Goal: Contribute content: Add original content to the website for others to see

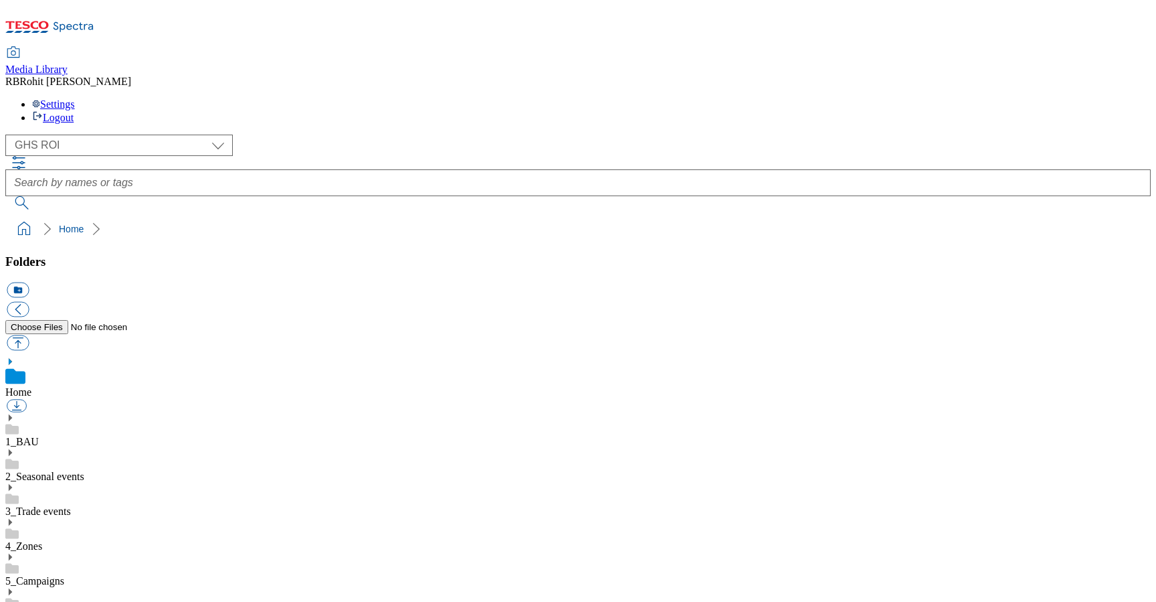
scroll to position [2, 0]
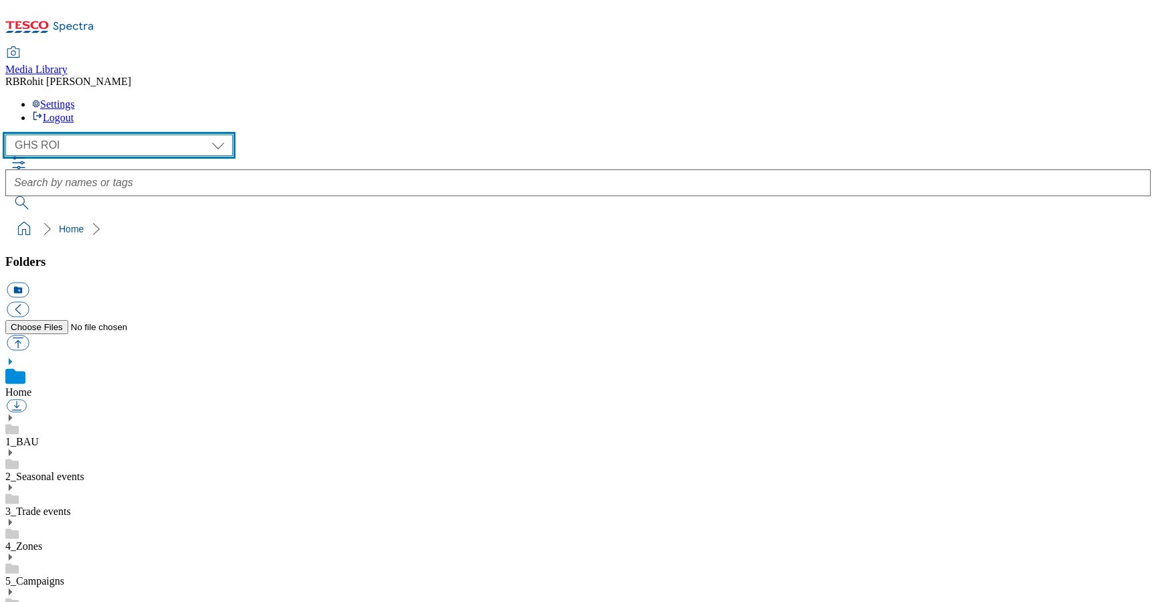
click at [103, 135] on select "Clubcard Marketing Clubcard ROI Dotcom UK GHS Marketing UK GHS ROI Realfood Tes…" at bounding box center [119, 145] width 228 height 21
select select "flare-clubcard-mktg"
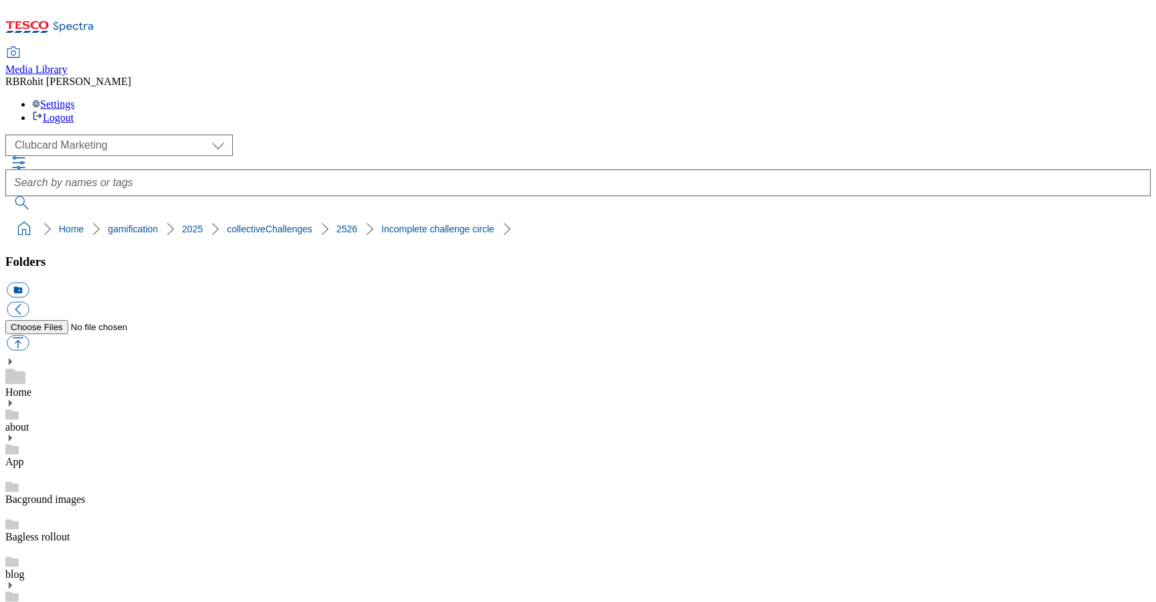
drag, startPoint x: 645, startPoint y: 447, endPoint x: 867, endPoint y: 445, distance: 222.2
copy div "CircularBox-Incomplete-Paperchase"
drag, startPoint x: 648, startPoint y: 446, endPoint x: 825, endPoint y: 446, distance: 176.7
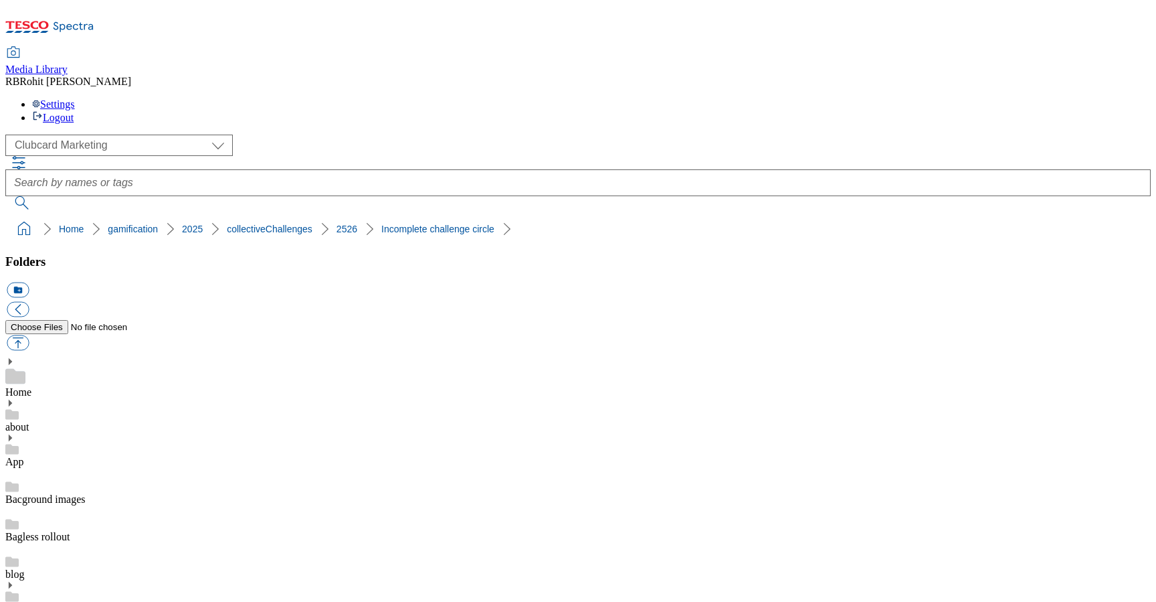
copy div "CircularBox-Incomplete-MFP"
drag, startPoint x: 647, startPoint y: 446, endPoint x: 849, endPoint y: 444, distance: 201.5
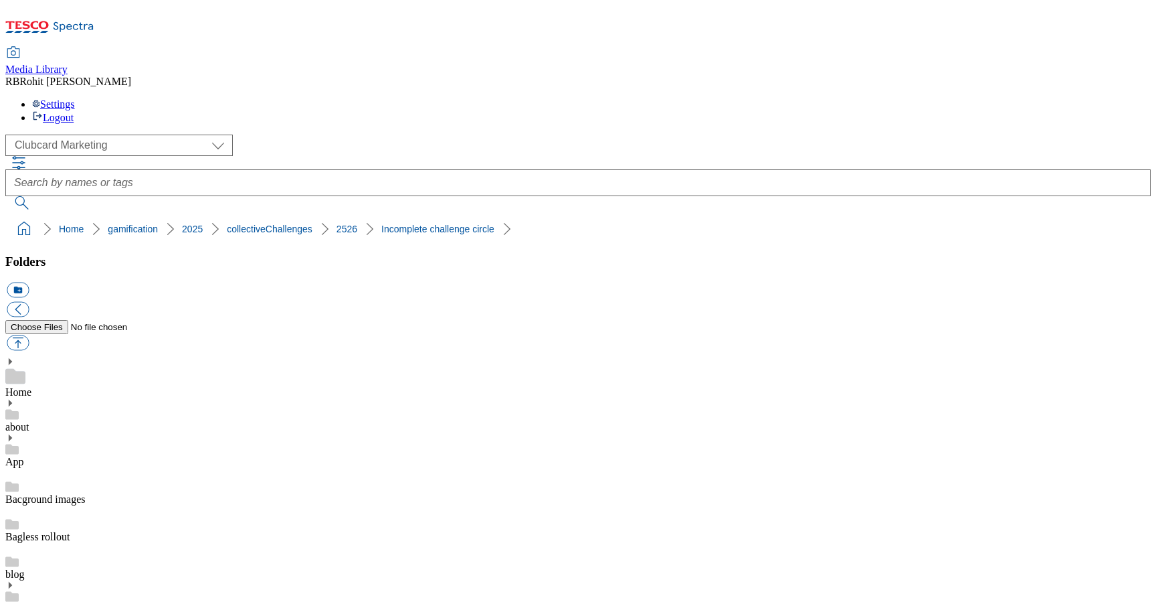
copy div "CircularBox-Incomplete-Whoosh"
drag, startPoint x: 646, startPoint y: 450, endPoint x: 818, endPoint y: 448, distance: 172.0
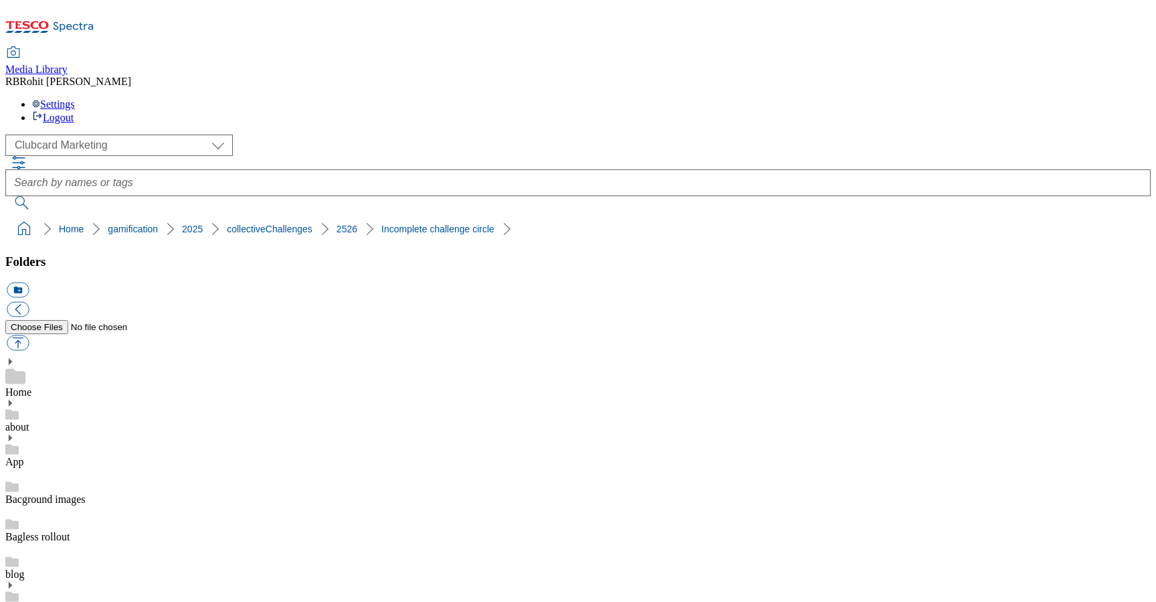
copy div "CircularBox-Incomplete-TM"
drag, startPoint x: 646, startPoint y: 491, endPoint x: 820, endPoint y: 491, distance: 174.7
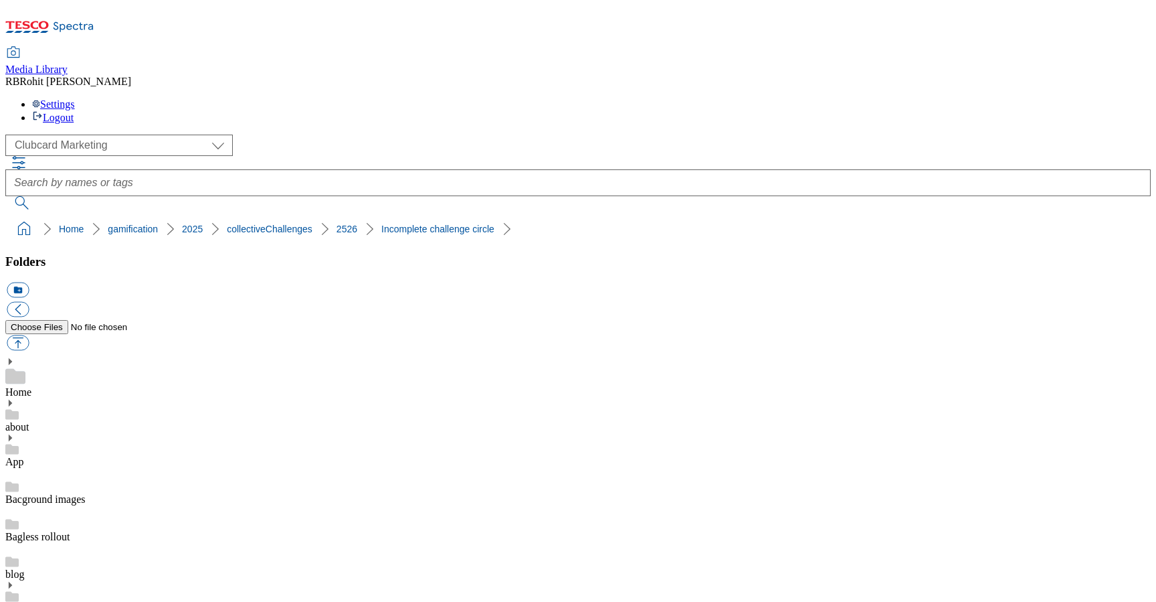
copy div "CircularBox-Incomplete-F_F"
drag, startPoint x: 646, startPoint y: 449, endPoint x: 846, endPoint y: 447, distance: 199.4
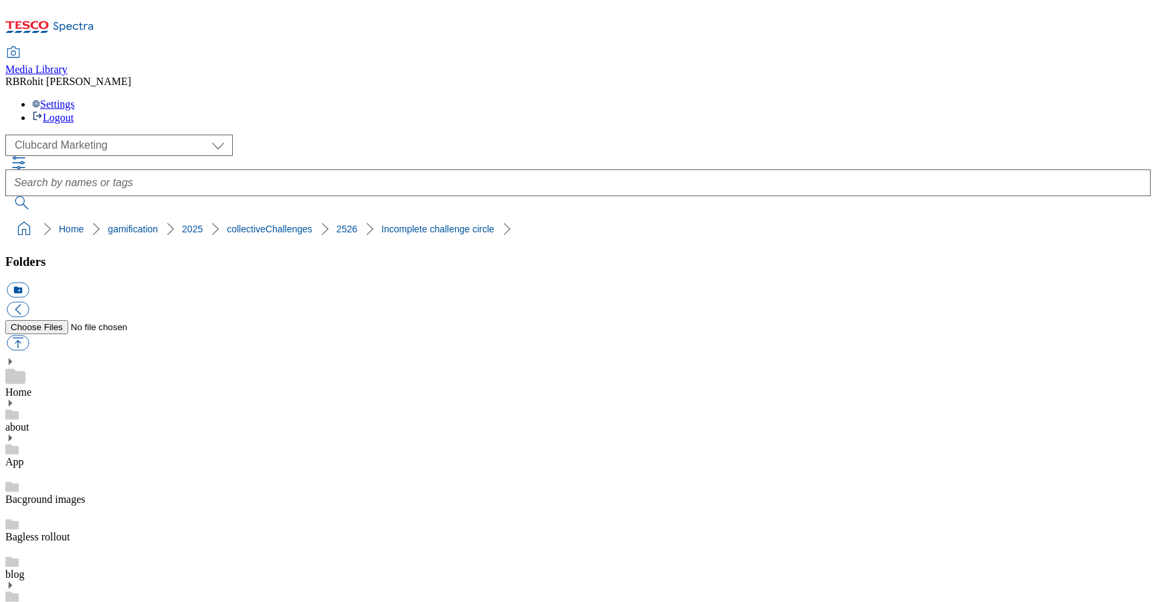
copy div "CircularBox-Incomplete-Fruit"
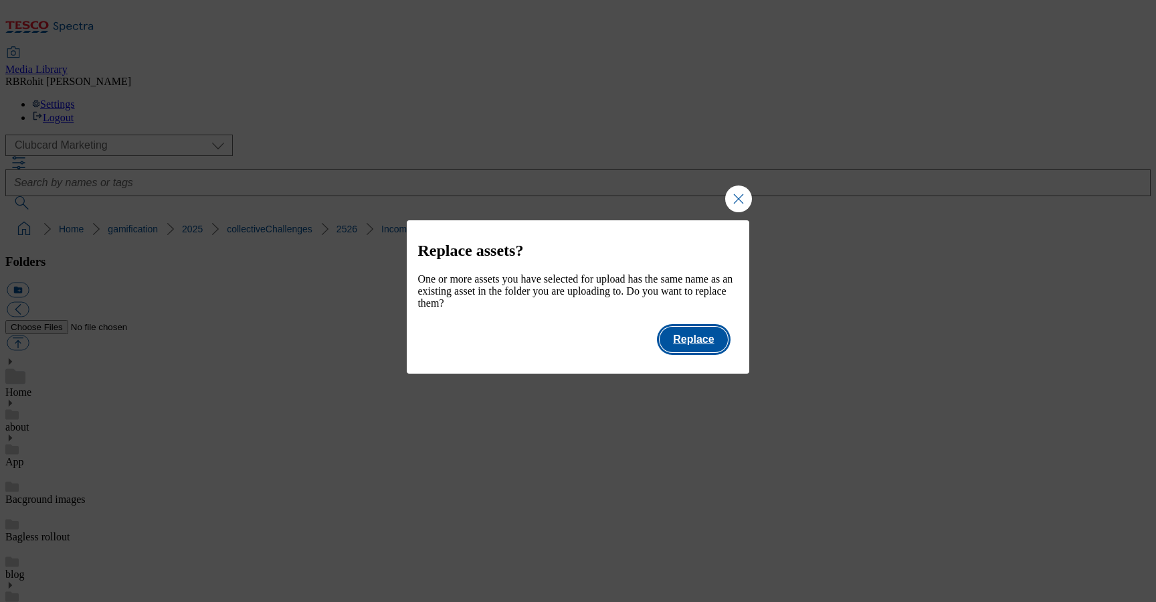
click at [708, 346] on button "Replace" at bounding box center [694, 339] width 68 height 25
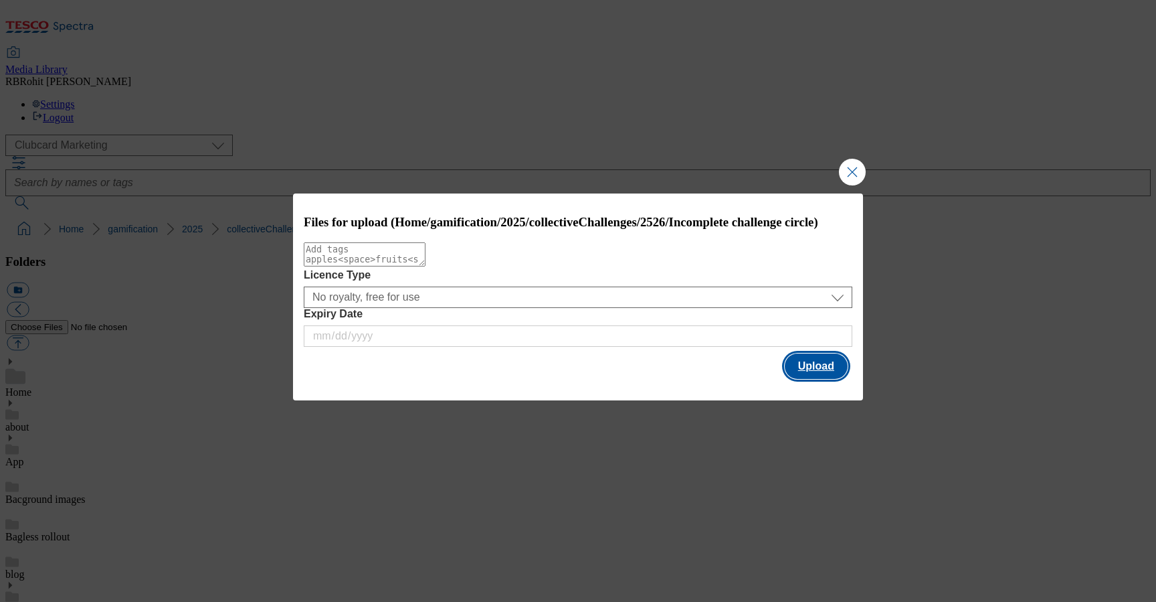
click at [808, 377] on button "Upload" at bounding box center [816, 365] width 63 height 25
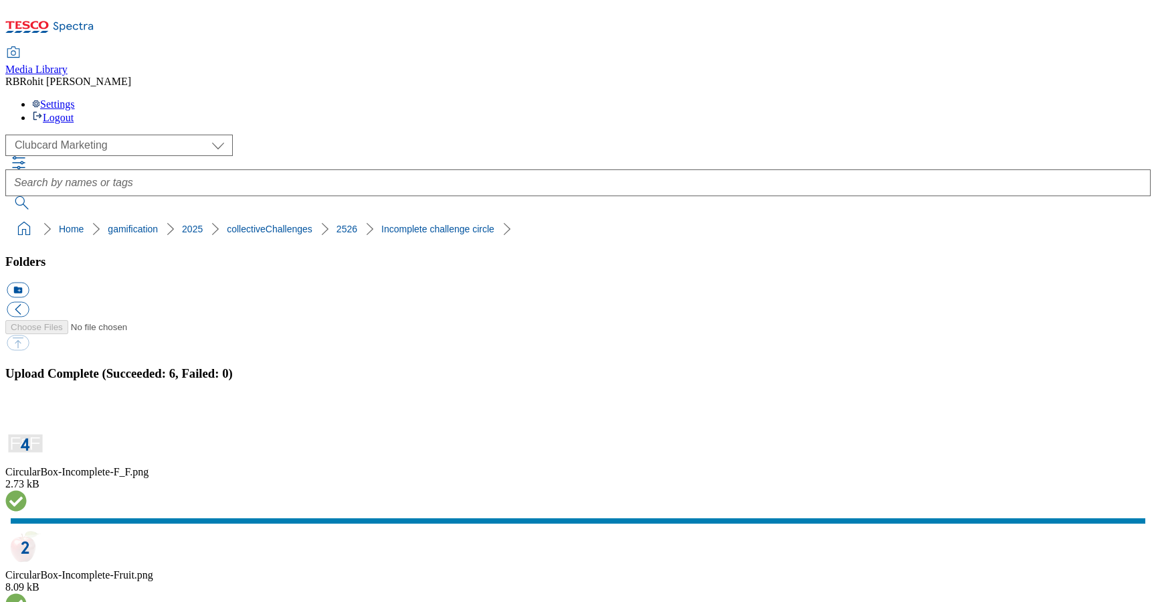
click at [27, 409] on button "button" at bounding box center [17, 415] width 20 height 13
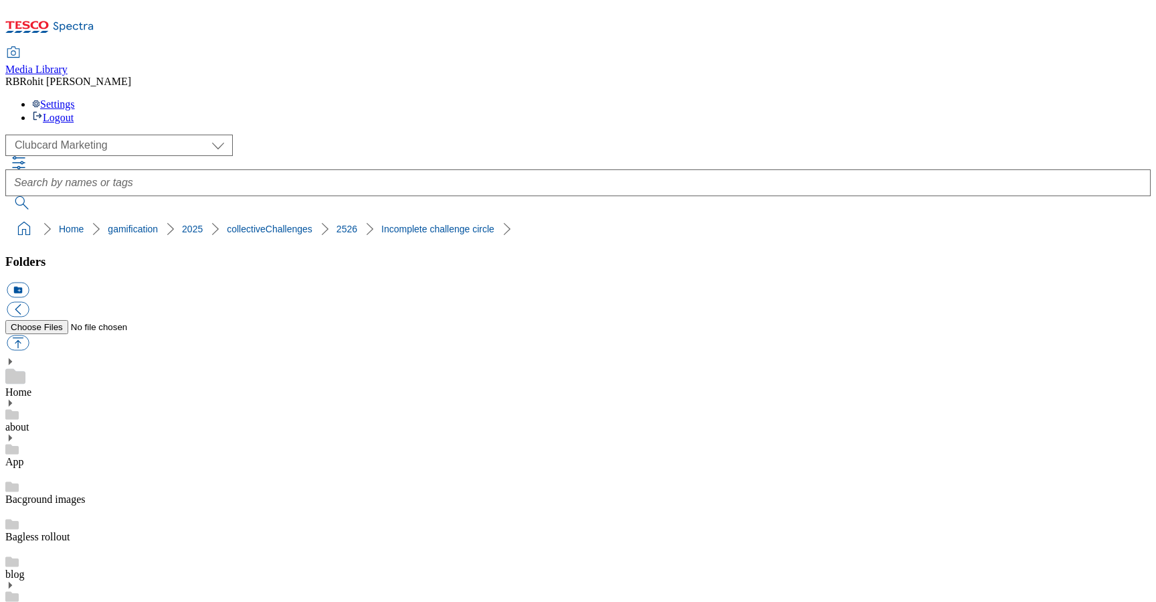
click at [100, 357] on div "Home" at bounding box center [578, 377] width 1146 height 41
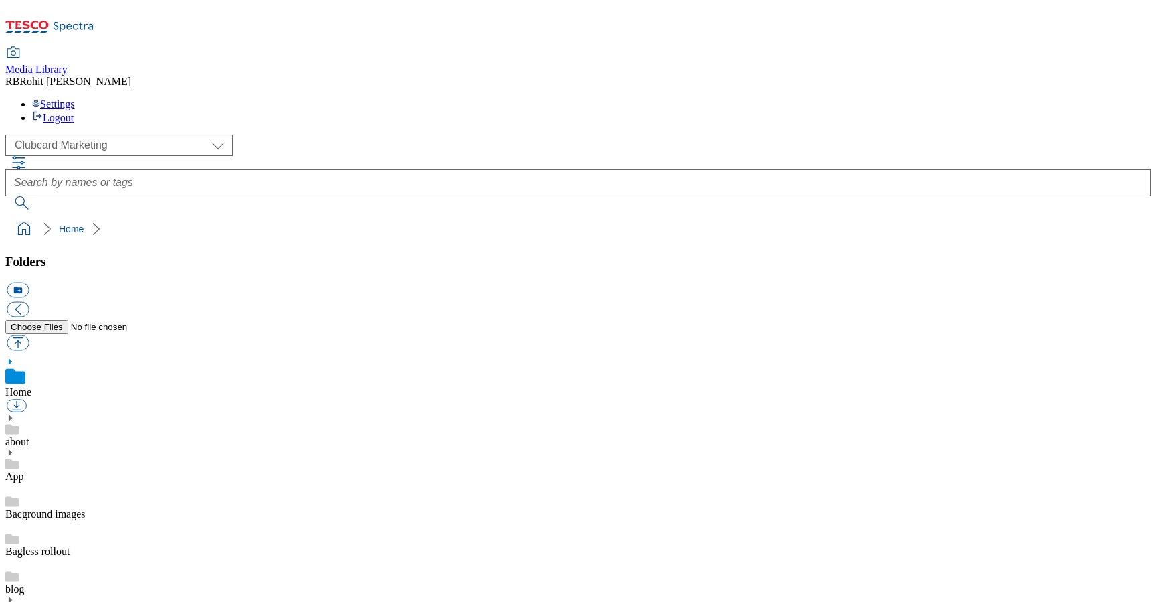
select select "flare-clubcard-mktg"
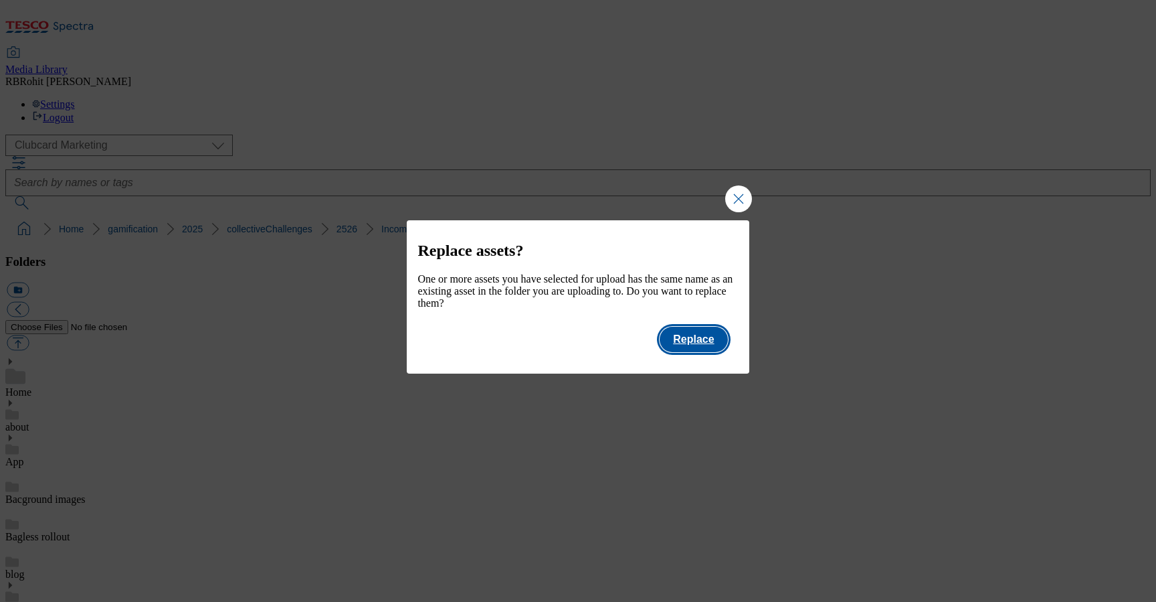
click at [718, 343] on button "Replace" at bounding box center [694, 339] width 68 height 25
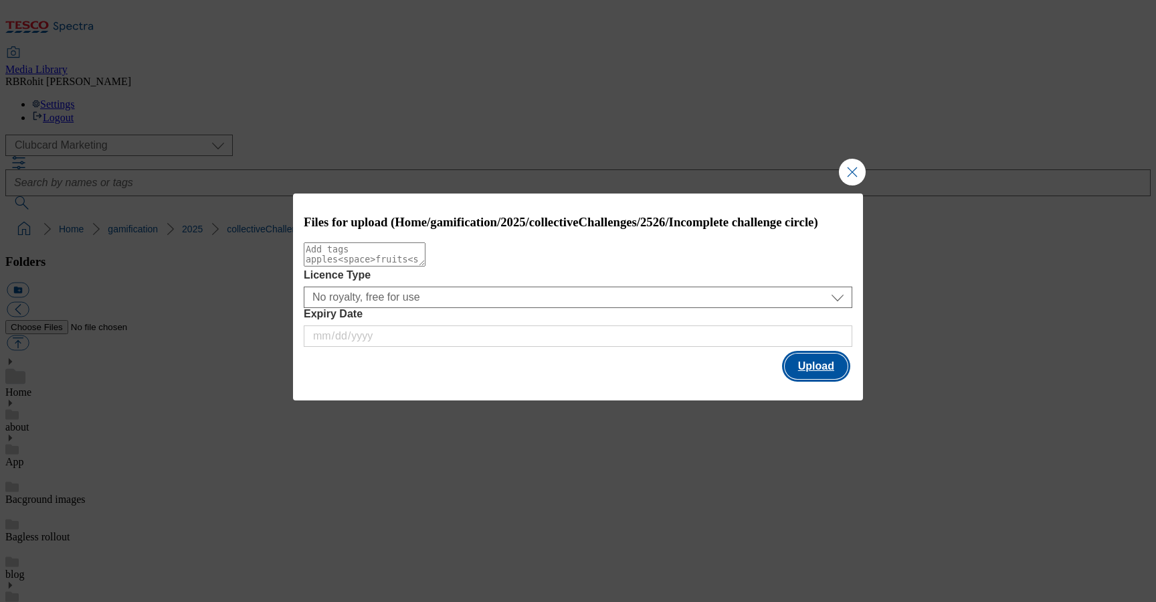
click at [837, 379] on button "Upload" at bounding box center [816, 365] width 63 height 25
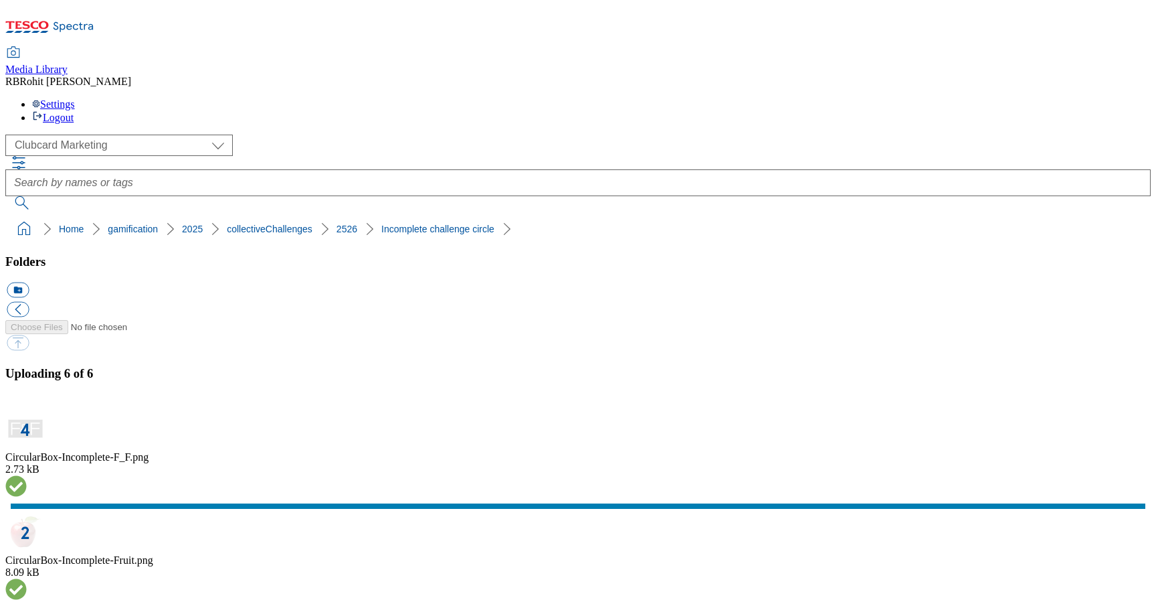
scroll to position [96, 0]
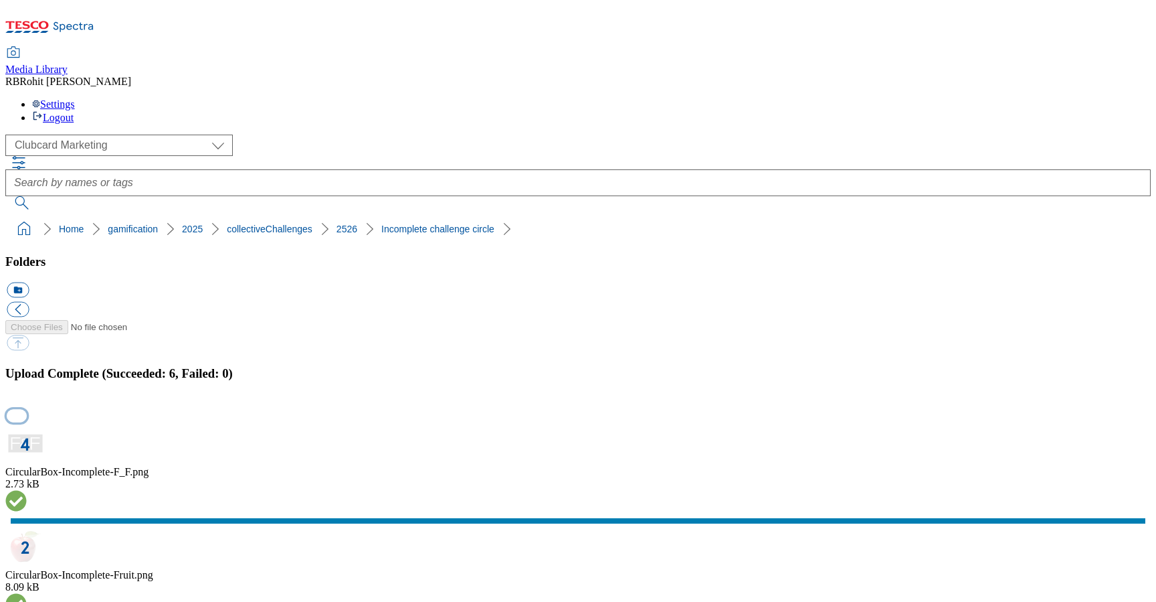
click at [27, 409] on button "button" at bounding box center [17, 415] width 20 height 13
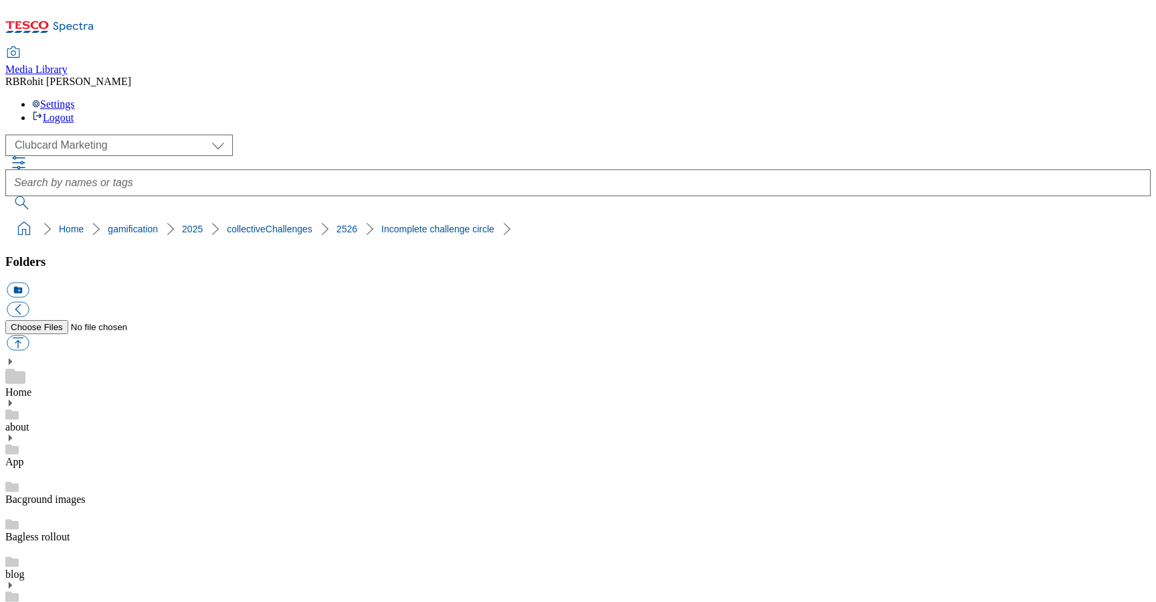
scroll to position [106, 0]
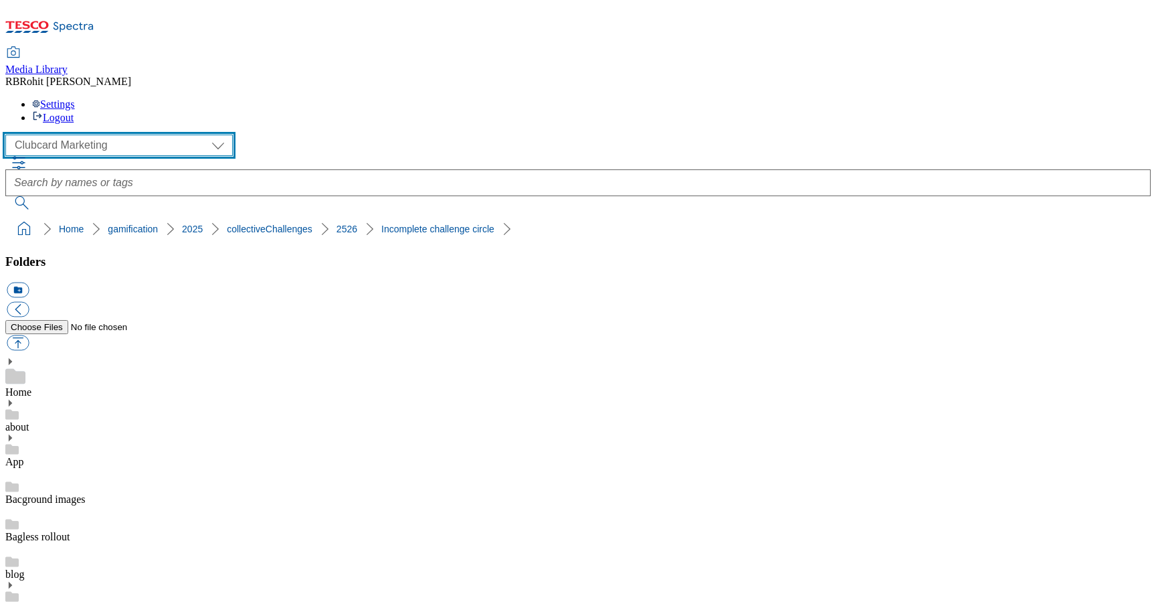
click at [80, 135] on select "Clubcard Marketing Clubcard ROI Dotcom UK GHS Marketing UK GHS ROI Realfood Tes…" at bounding box center [119, 145] width 228 height 21
select select "flare-homepage"
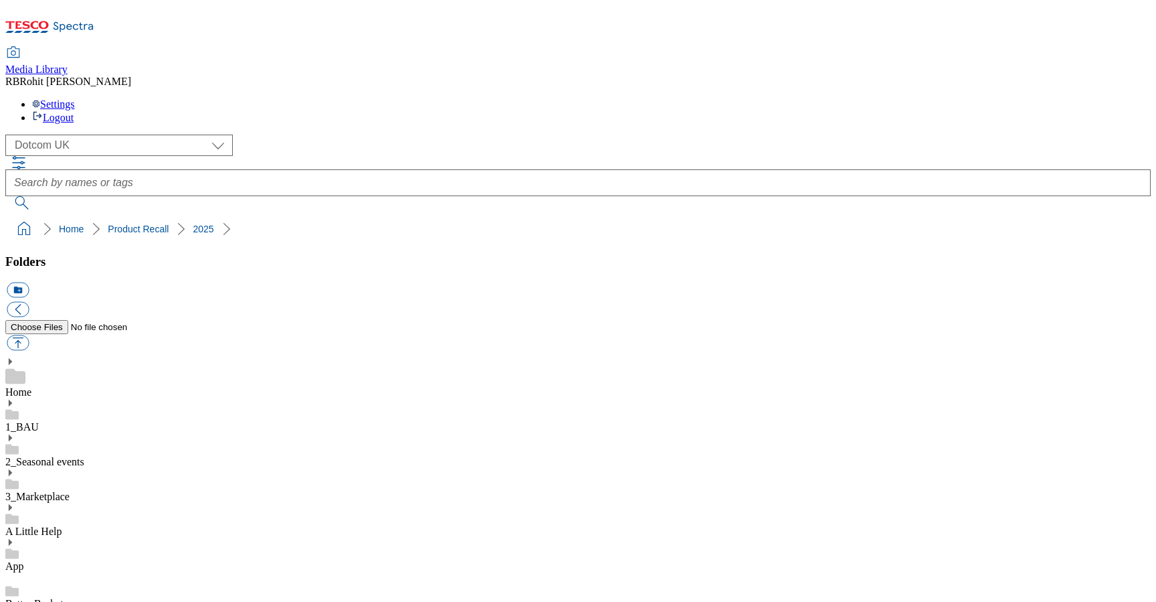
click at [29, 282] on button "icon_new_folder" at bounding box center [18, 289] width 22 height 15
type input "2528"
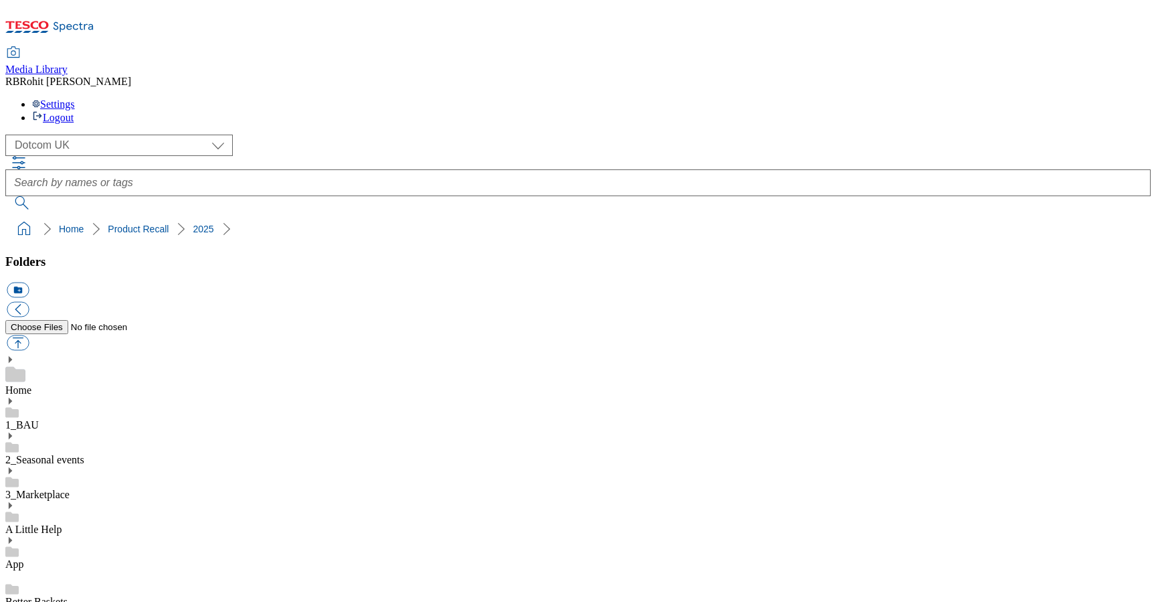
scroll to position [1496, 0]
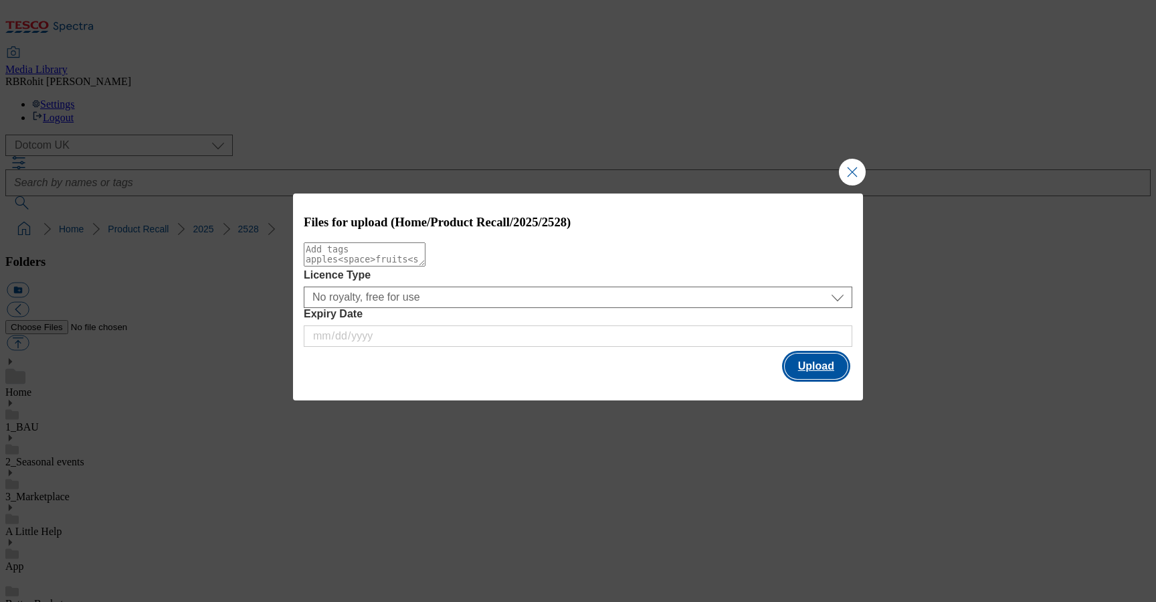
click at [806, 361] on button "Upload" at bounding box center [816, 365] width 63 height 25
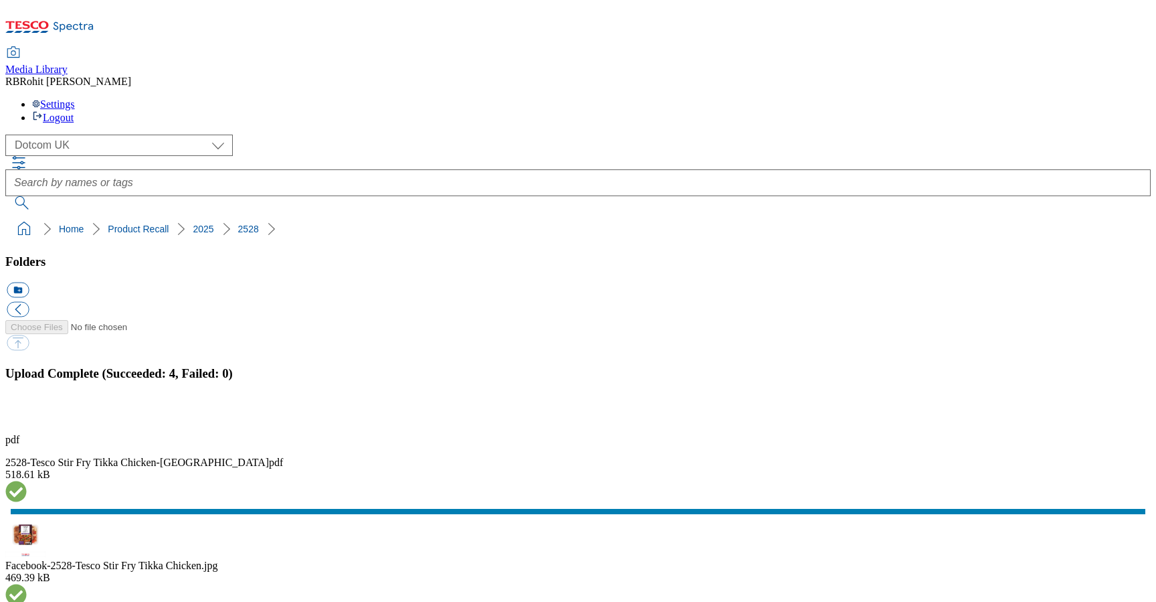
click at [27, 409] on button "button" at bounding box center [17, 415] width 20 height 13
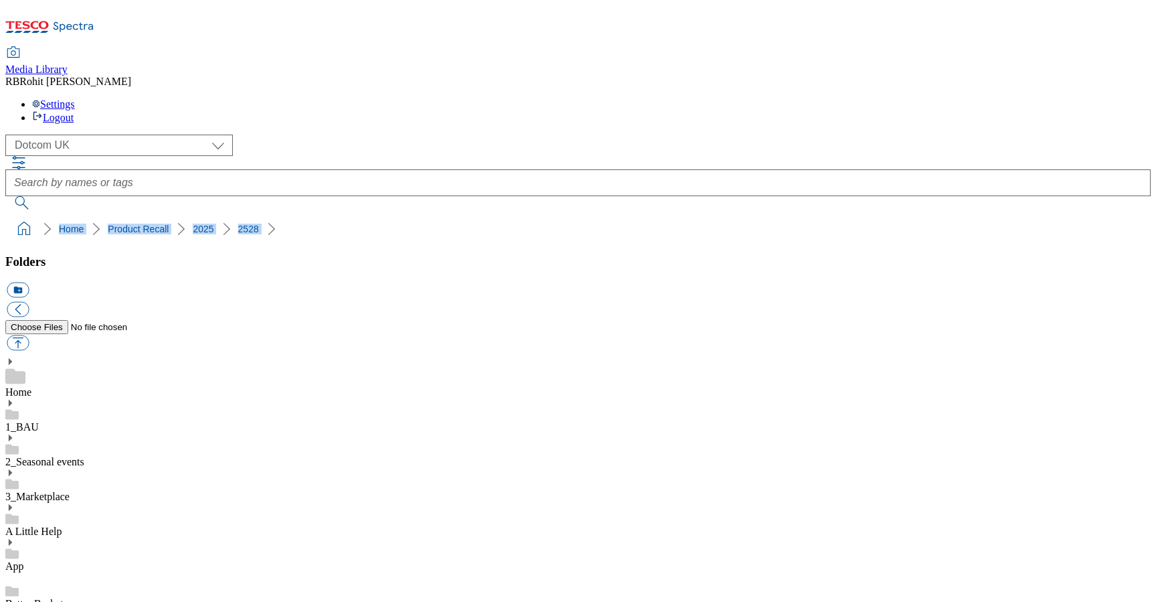
drag, startPoint x: 4, startPoint y: 131, endPoint x: 223, endPoint y: 128, distance: 218.9
click at [223, 216] on nav "Home Product Recall 2025 2528" at bounding box center [578, 228] width 1146 height 25
copy ol "Home Product Recall 2025 2528"
